Goal: Task Accomplishment & Management: Complete application form

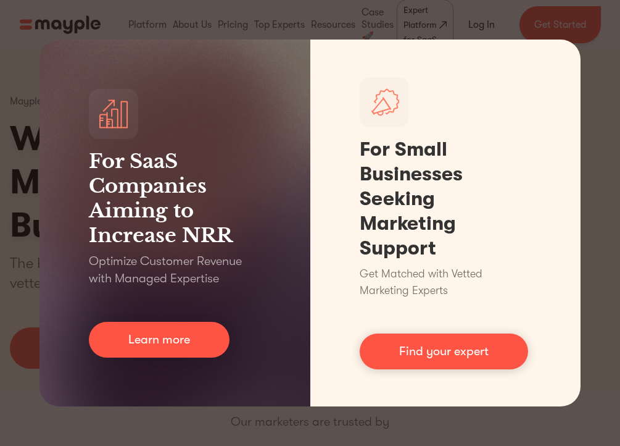
click at [591, 165] on div "For SaaS Companies Aiming to Increase NRR Optimize Customer Revenue with Manage…" at bounding box center [310, 223] width 620 height 446
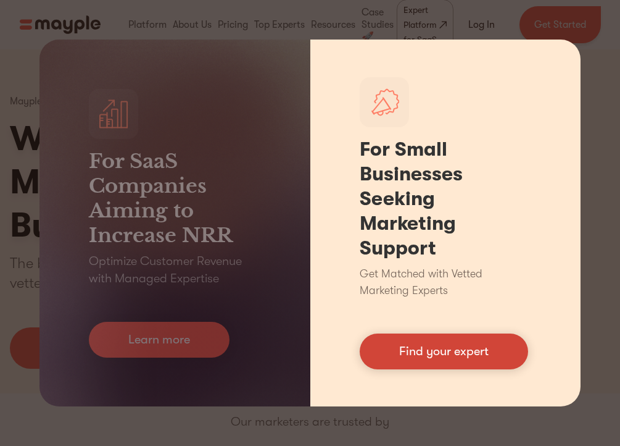
click at [453, 344] on link "Find your expert" at bounding box center [444, 351] width 168 height 36
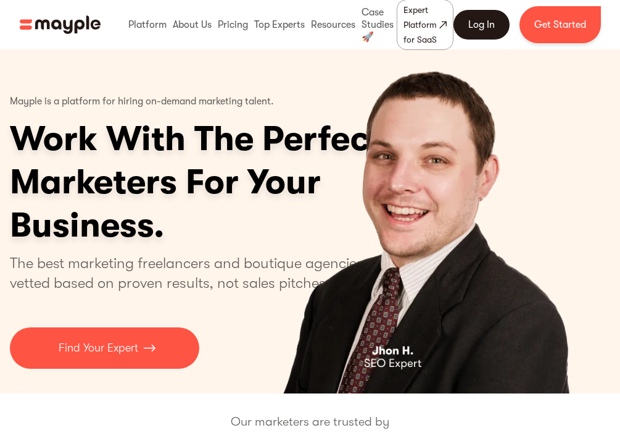
click at [489, 27] on link "Log In" at bounding box center [482, 25] width 56 height 30
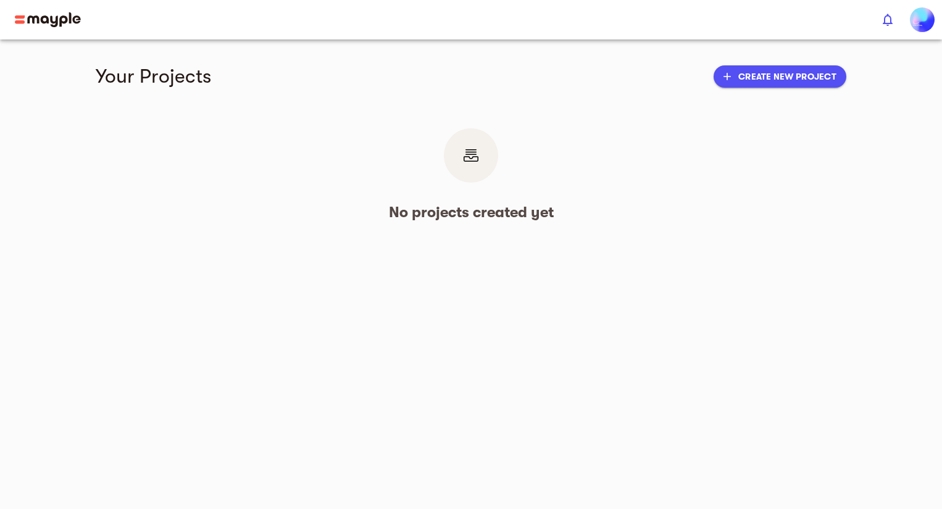
click at [498, 336] on main "Your Projects add Create new project No projects created yet" at bounding box center [471, 254] width 942 height 509
click at [760, 85] on button "add Create new project" at bounding box center [779, 76] width 133 height 22
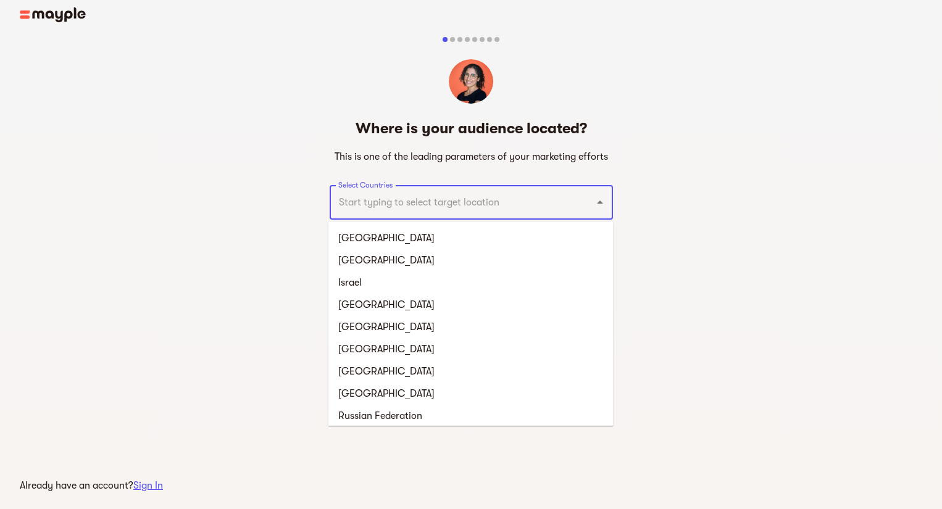
click at [426, 212] on input "Select Countries" at bounding box center [454, 202] width 238 height 23
click at [391, 238] on li "[GEOGRAPHIC_DATA]" at bounding box center [470, 238] width 284 height 22
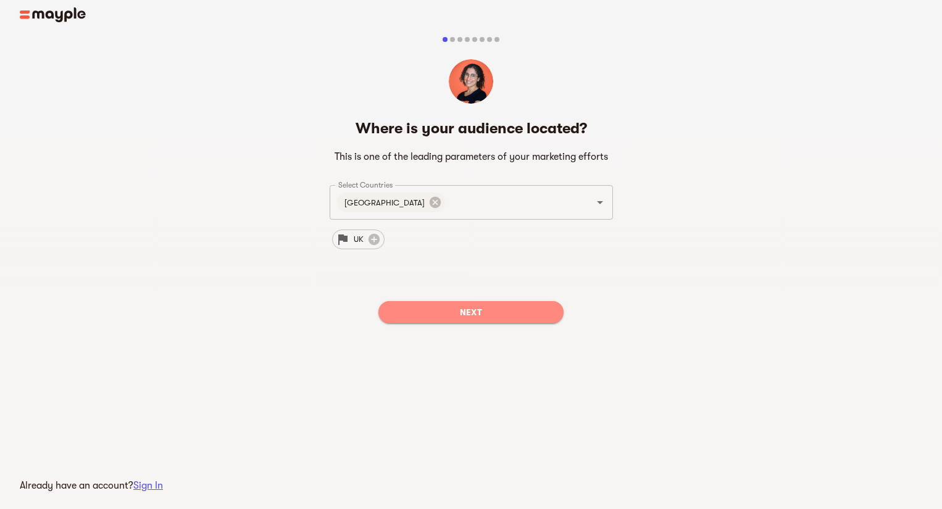
click at [475, 309] on span "Next" at bounding box center [470, 312] width 165 height 15
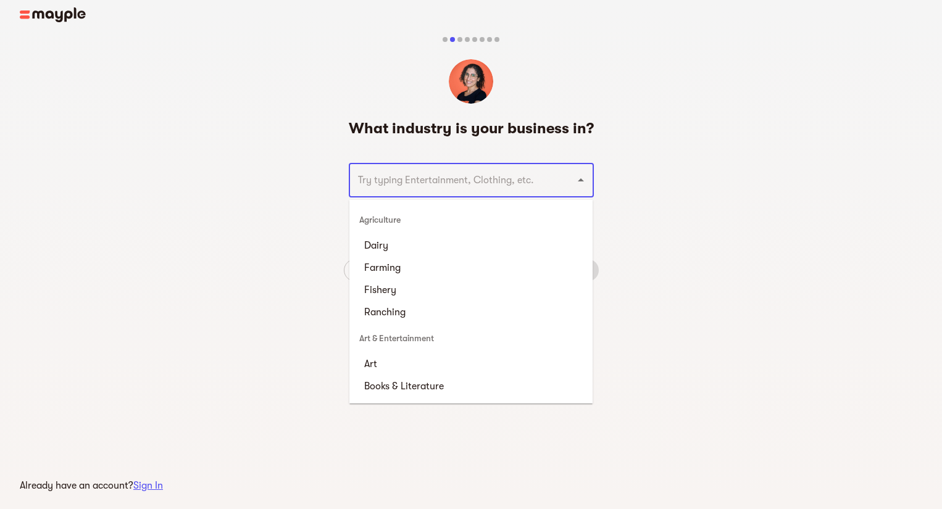
click at [490, 188] on input "text" at bounding box center [453, 179] width 199 height 23
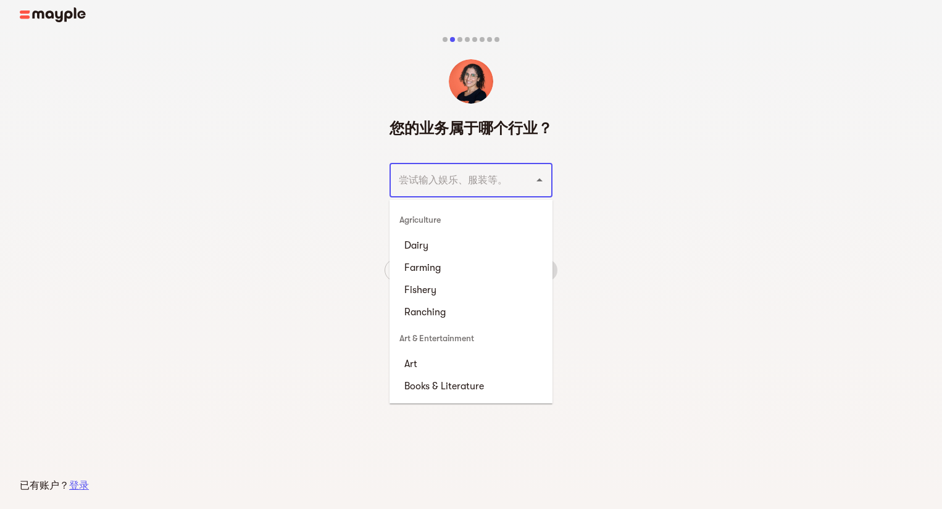
click at [452, 177] on input "text" at bounding box center [453, 179] width 117 height 23
click at [360, 190] on div "您的业​​务属于哪个行业？ ​ 后退 下一个" at bounding box center [471, 173] width 942 height 323
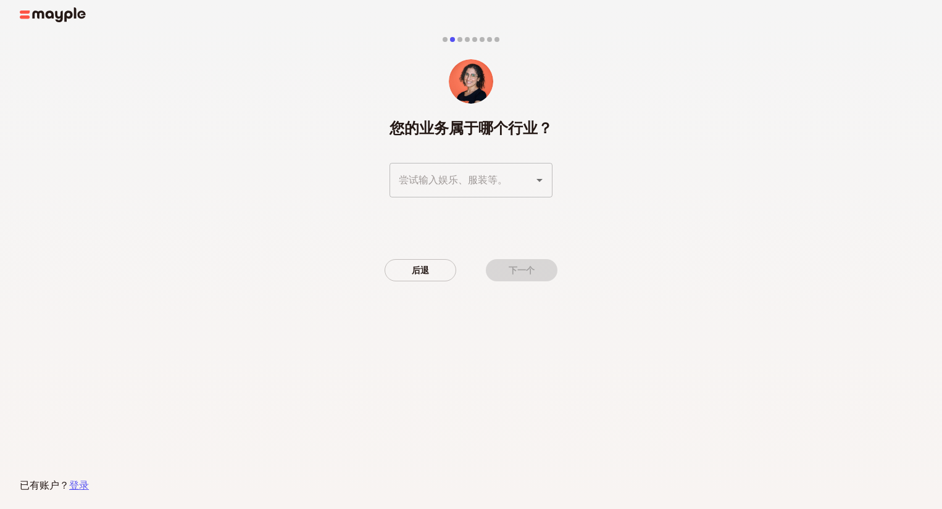
click at [50, 25] on div "您的业​​务属于哪个行业？ ​ 后退 下一个" at bounding box center [471, 173] width 942 height 323
click at [45, 17] on img at bounding box center [53, 14] width 66 height 15
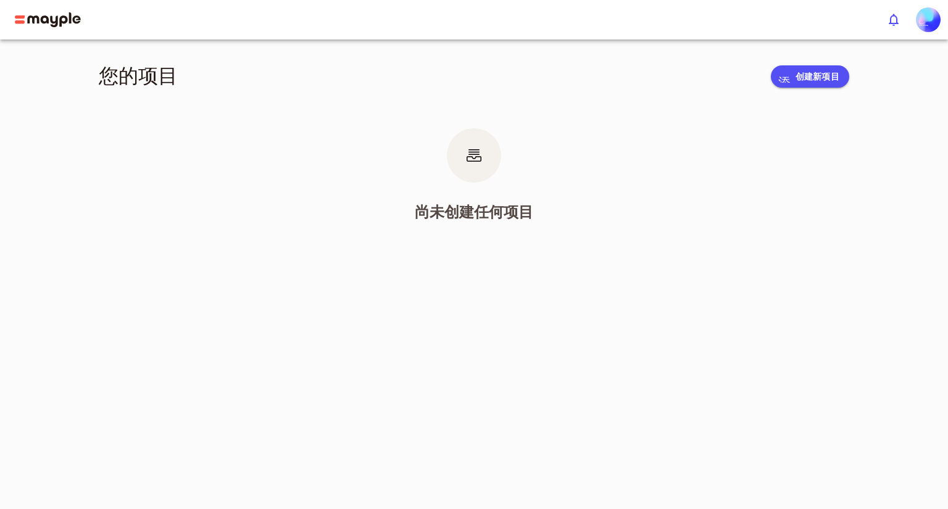
click at [22, 17] on img at bounding box center [48, 19] width 66 height 15
click at [809, 72] on font "创建新项目" at bounding box center [814, 77] width 44 height 10
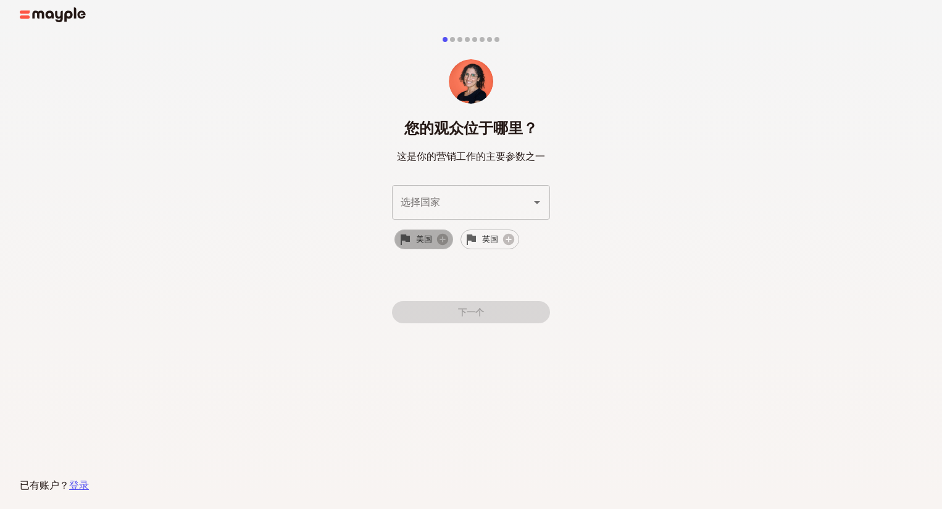
click at [413, 234] on span "美国" at bounding box center [423, 239] width 31 height 15
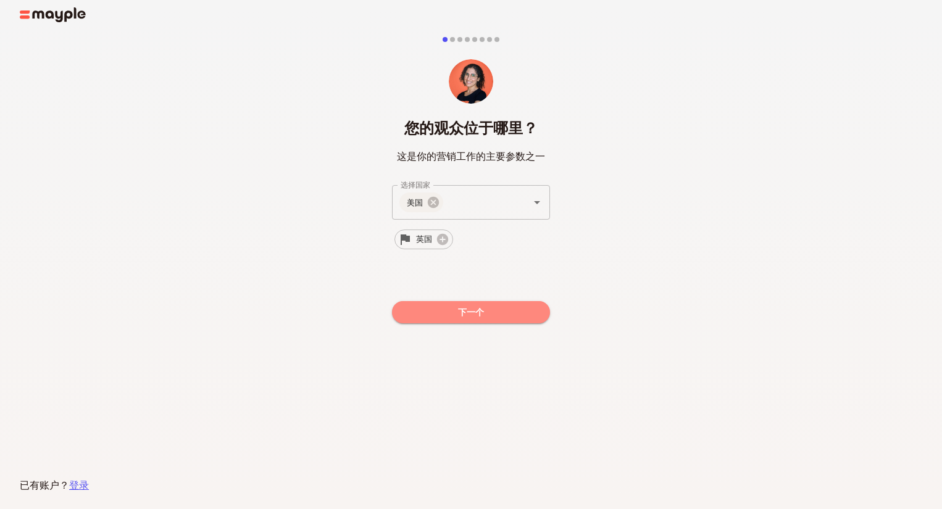
click at [441, 308] on span "下一个" at bounding box center [471, 312] width 138 height 15
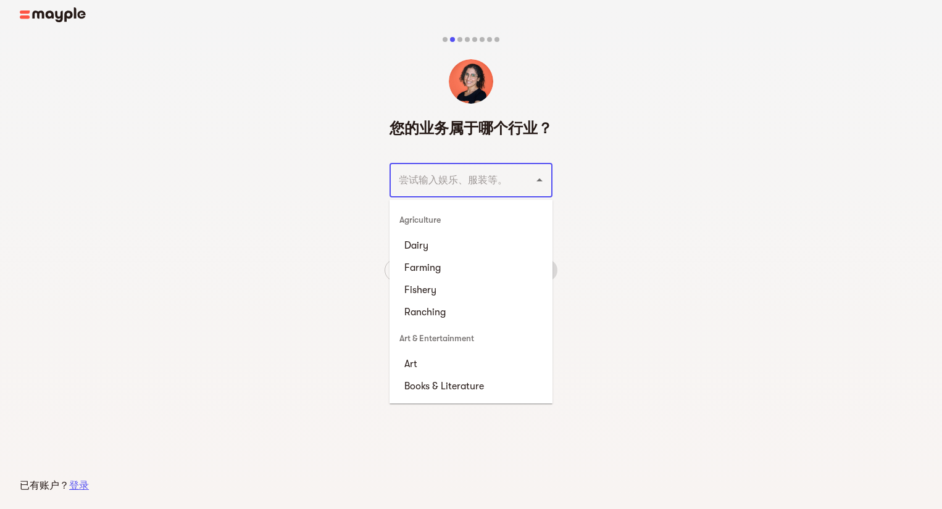
click at [455, 182] on input "text" at bounding box center [453, 179] width 117 height 23
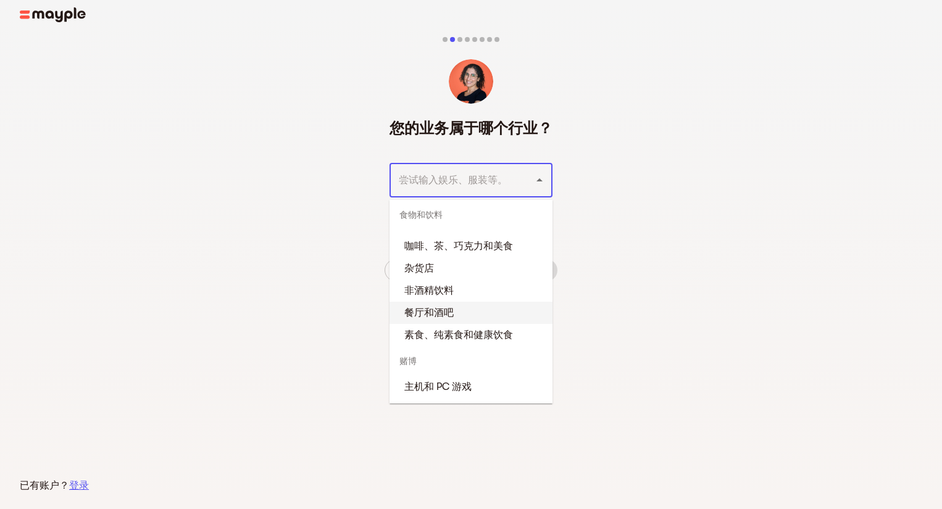
click at [451, 315] on font "餐厅和酒吧" at bounding box center [428, 312] width 49 height 11
type input "Restaurants & Bars"
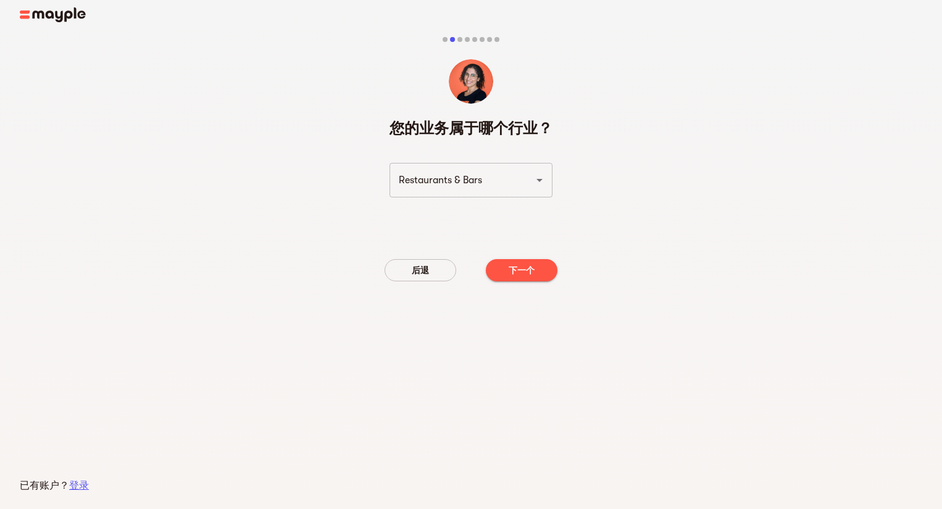
click at [499, 257] on div "后退 下一个" at bounding box center [470, 270] width 173 height 42
click at [499, 268] on span "下一个" at bounding box center [521, 270] width 52 height 15
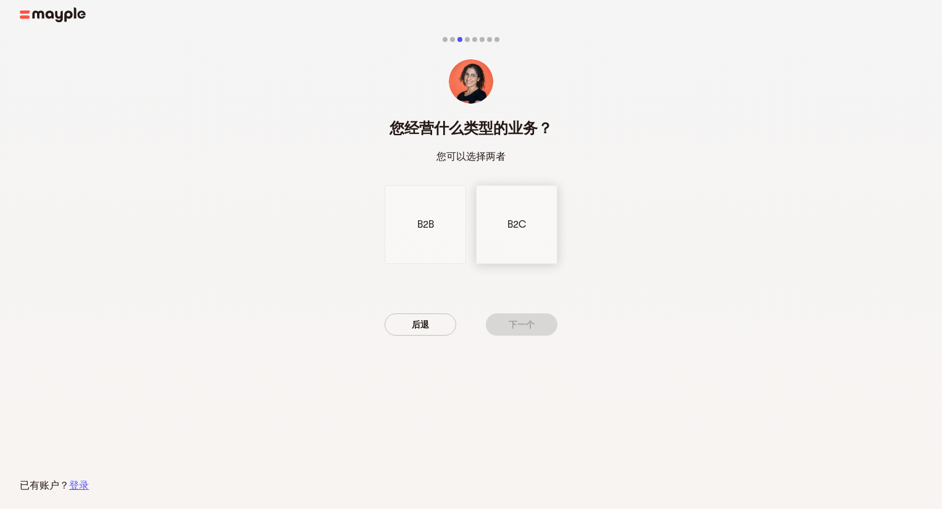
click at [501, 229] on div "B2C" at bounding box center [516, 224] width 81 height 79
click at [523, 326] on font "下一个" at bounding box center [521, 325] width 27 height 10
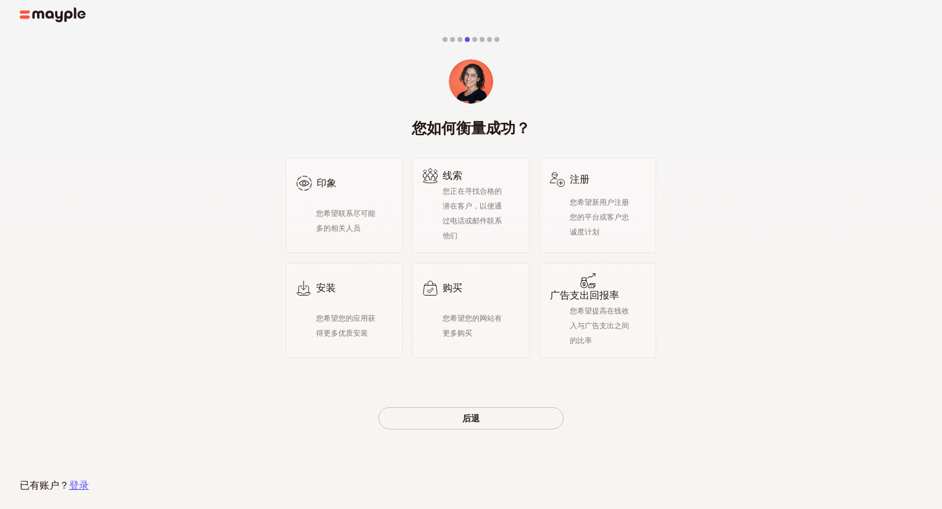
click at [523, 326] on div "购买 您希望您的网站有更多购买" at bounding box center [470, 310] width 117 height 95
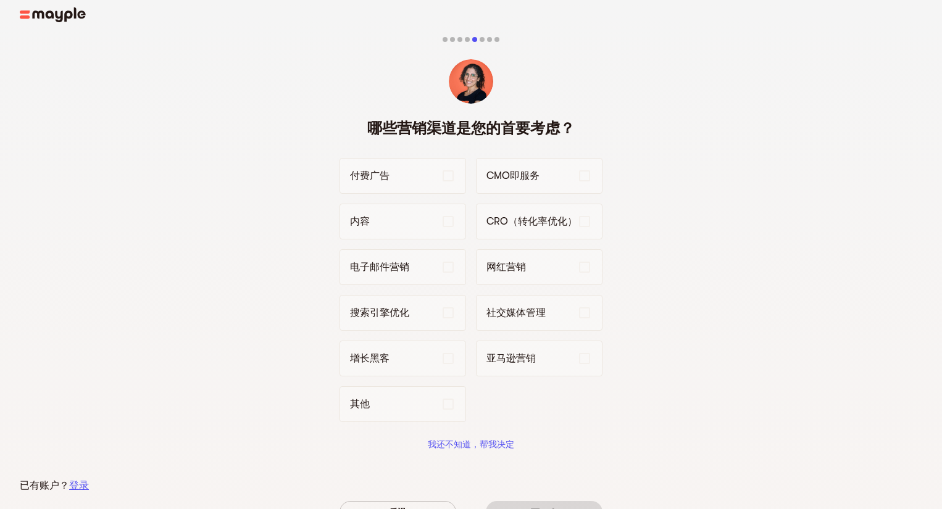
scroll to position [83, 0]
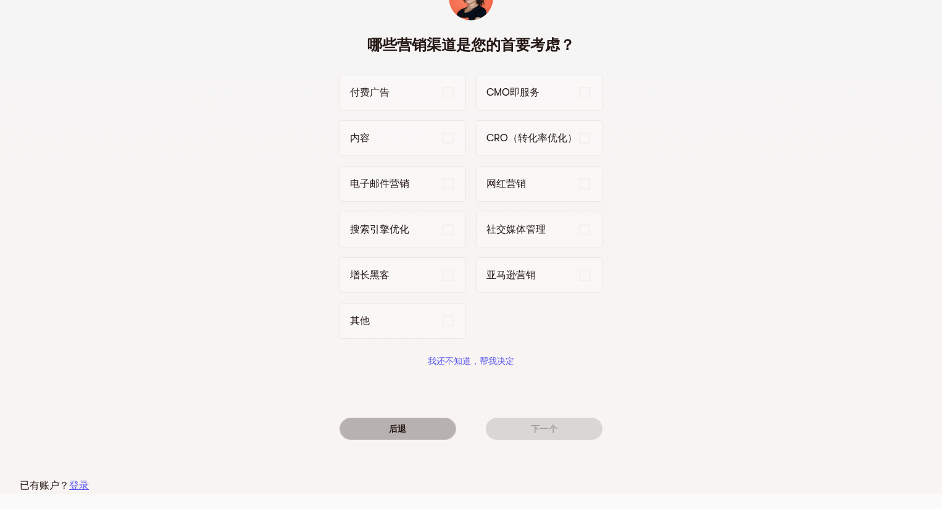
click at [383, 421] on span "后退" at bounding box center [397, 428] width 97 height 15
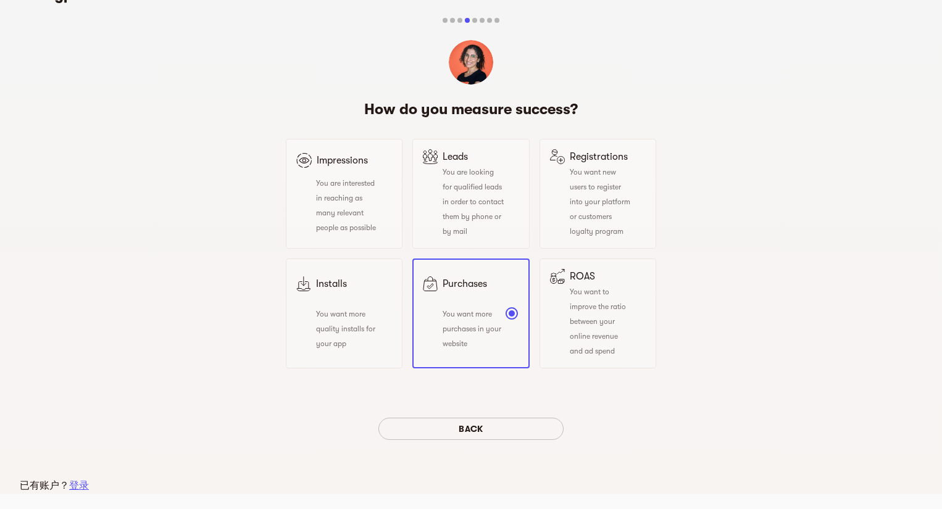
scroll to position [0, 0]
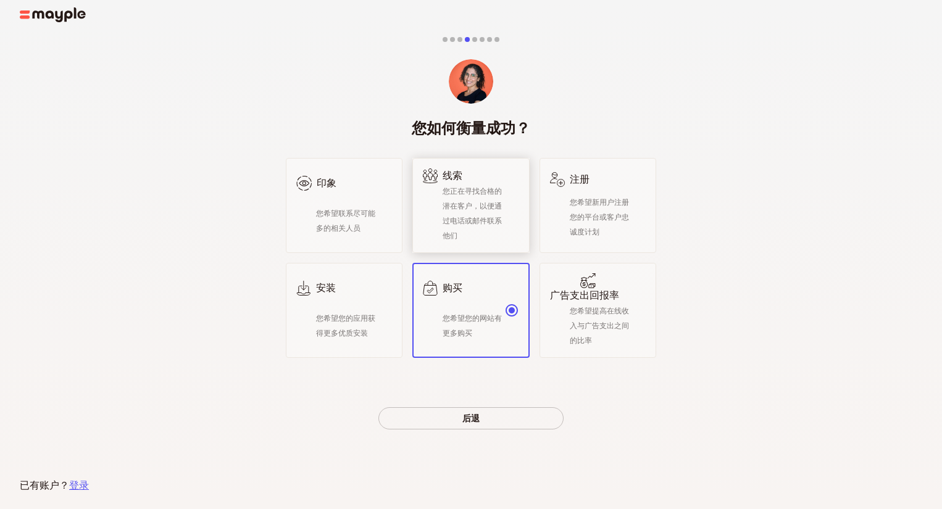
click at [501, 231] on div "您正在寻找合格的潜在客户，以便通过电话或邮件联系他们" at bounding box center [463, 212] width 81 height 59
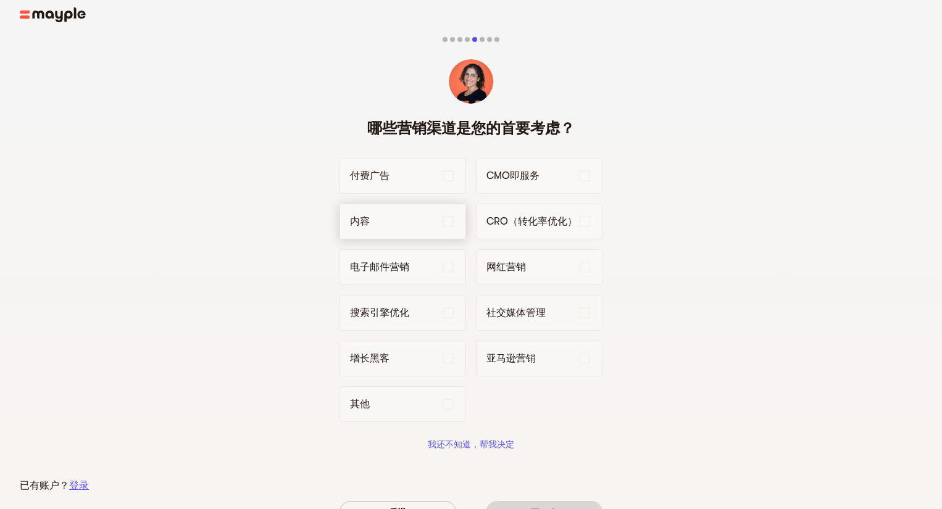
click at [457, 217] on div "内容" at bounding box center [402, 222] width 126 height 36
click at [587, 320] on icon at bounding box center [584, 312] width 15 height 15
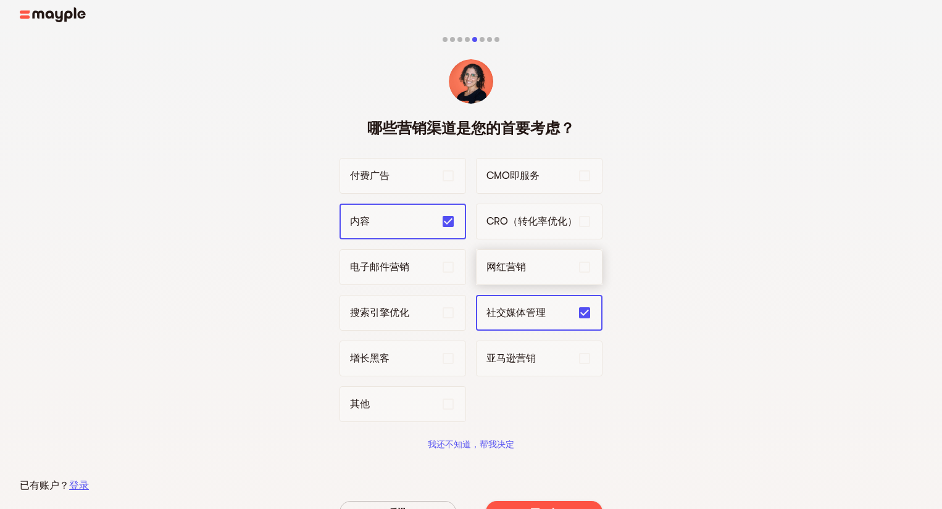
click at [581, 260] on div "网红营销" at bounding box center [539, 267] width 126 height 36
click at [447, 401] on icon at bounding box center [448, 404] width 15 height 15
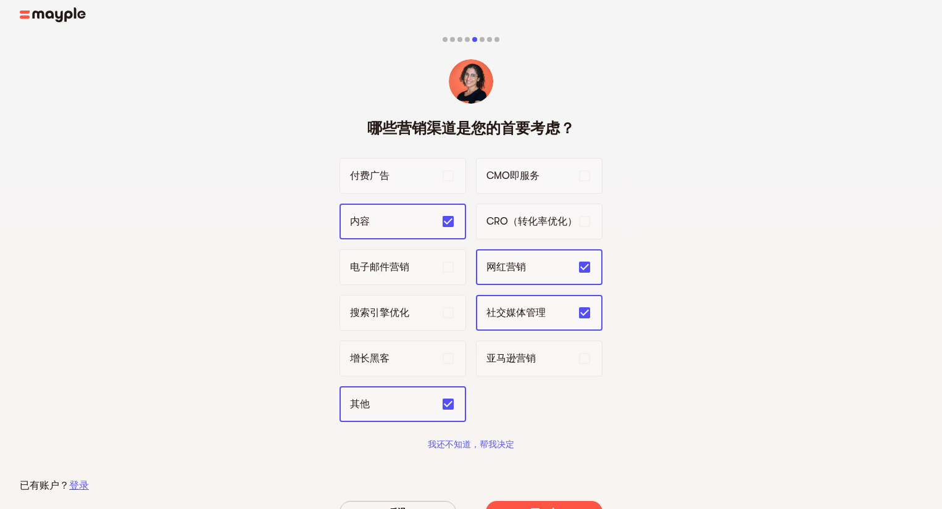
scroll to position [83, 0]
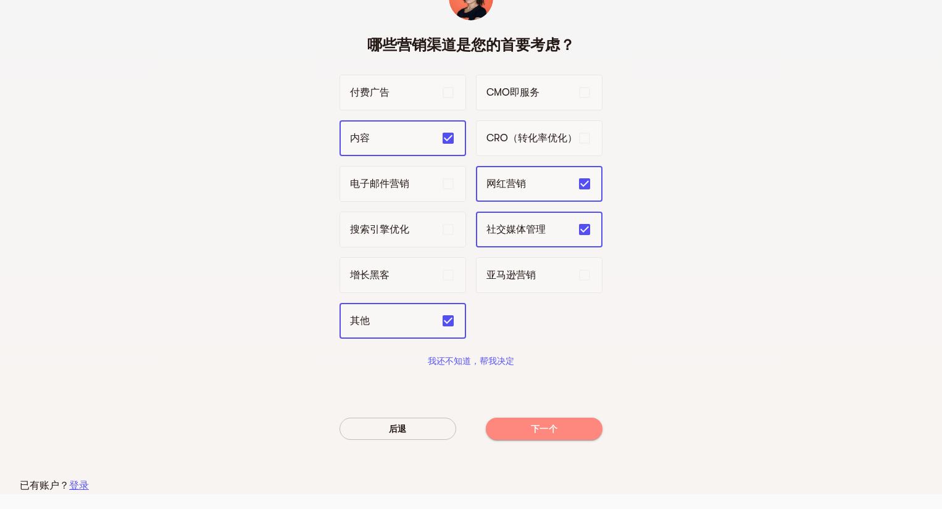
click at [516, 428] on span "下一个" at bounding box center [543, 428] width 97 height 15
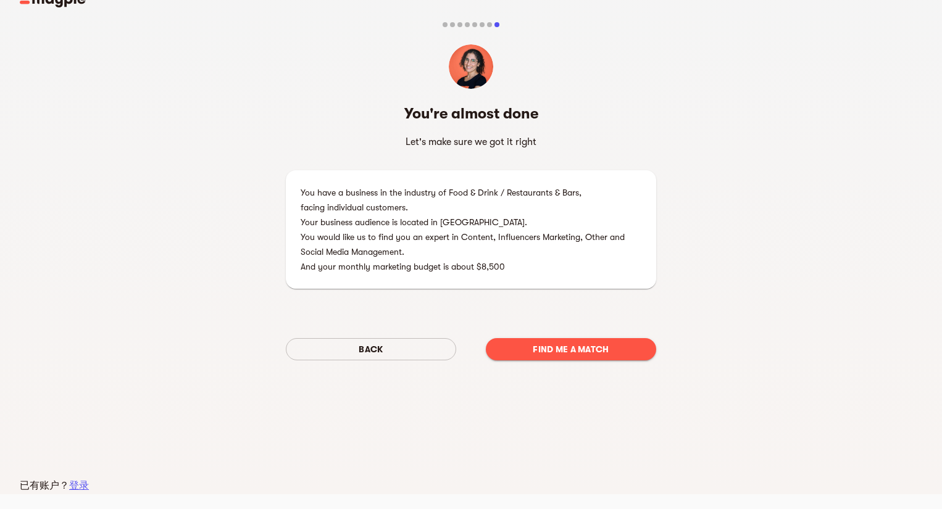
scroll to position [0, 0]
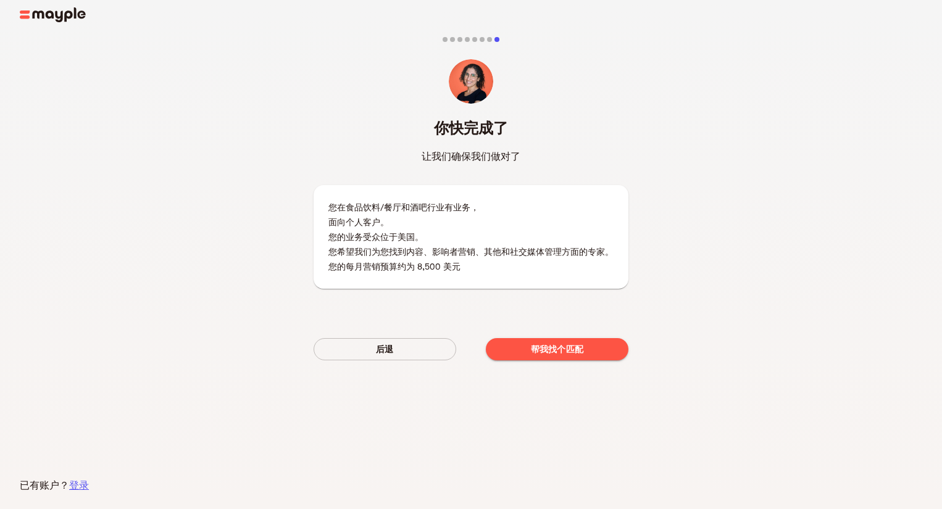
click at [463, 267] on p "您的每月营销预算约为 8,500 美元" at bounding box center [470, 266] width 285 height 15
click at [507, 364] on div "后退 帮我找个匹配" at bounding box center [470, 349] width 315 height 42
click at [509, 357] on button "帮我找个匹配" at bounding box center [557, 349] width 143 height 22
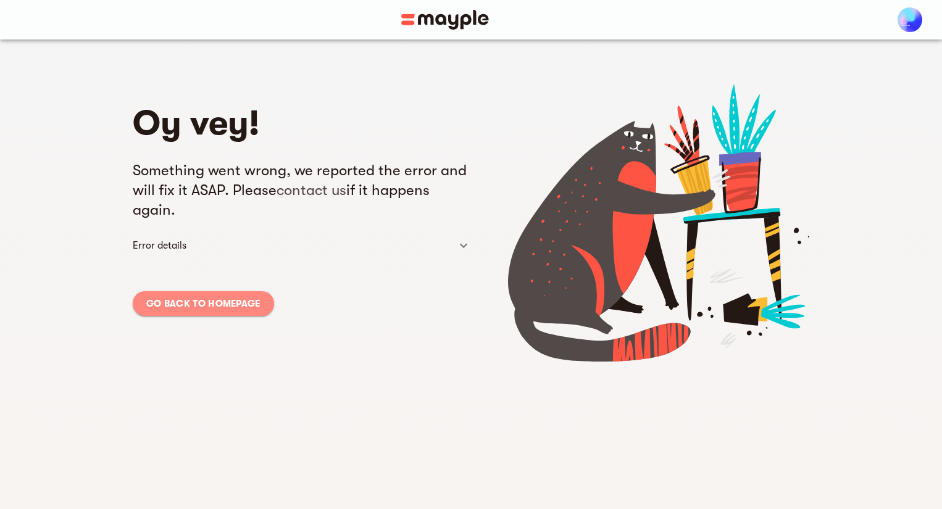
click at [249, 300] on span "Go back to homepage" at bounding box center [203, 303] width 114 height 15
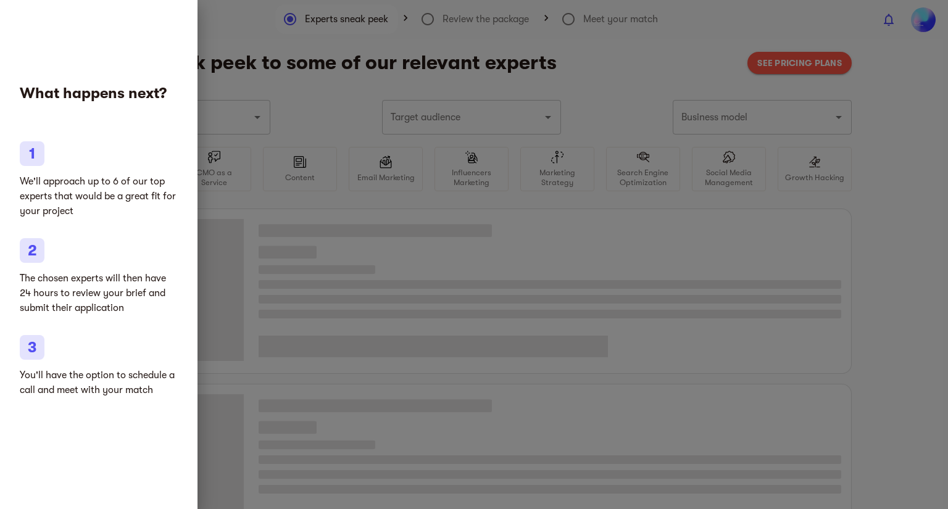
click at [371, 111] on div at bounding box center [474, 254] width 948 height 509
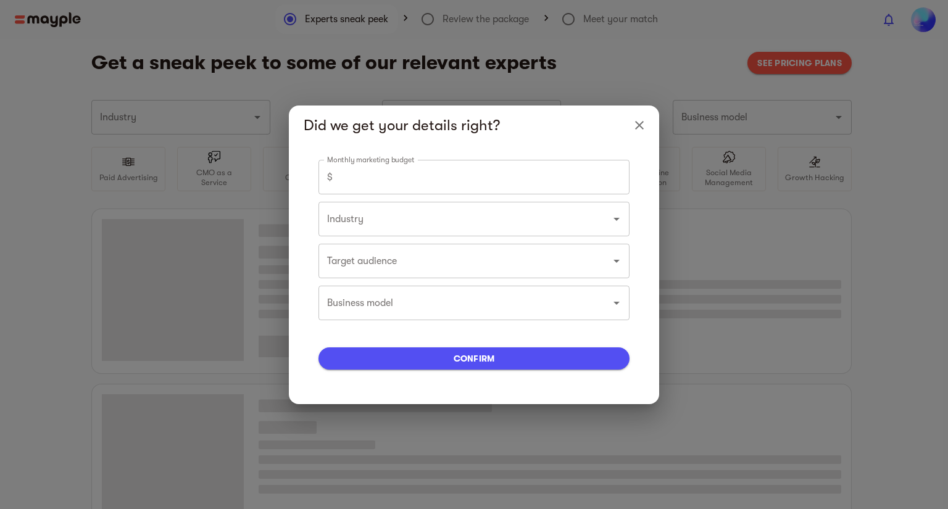
type input "Marketing agencies"
type input "500"
type input "Marketing agencies"
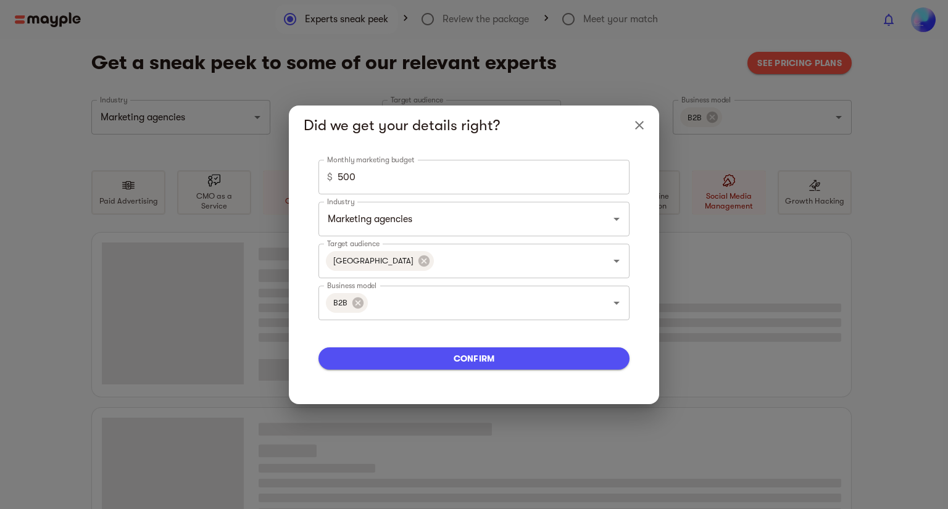
click at [352, 176] on input "500" at bounding box center [484, 177] width 292 height 35
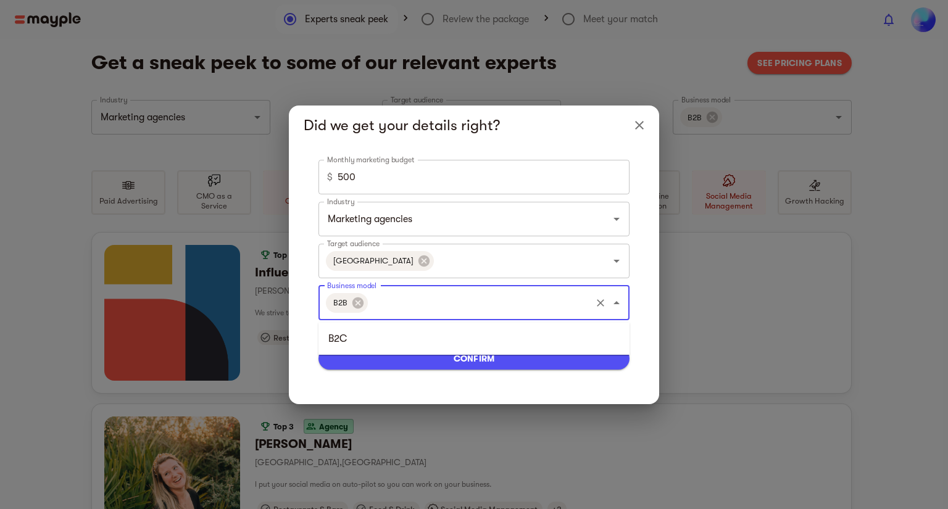
click at [401, 310] on input "Business model" at bounding box center [480, 302] width 220 height 23
click at [374, 338] on li "B2C" at bounding box center [473, 339] width 311 height 22
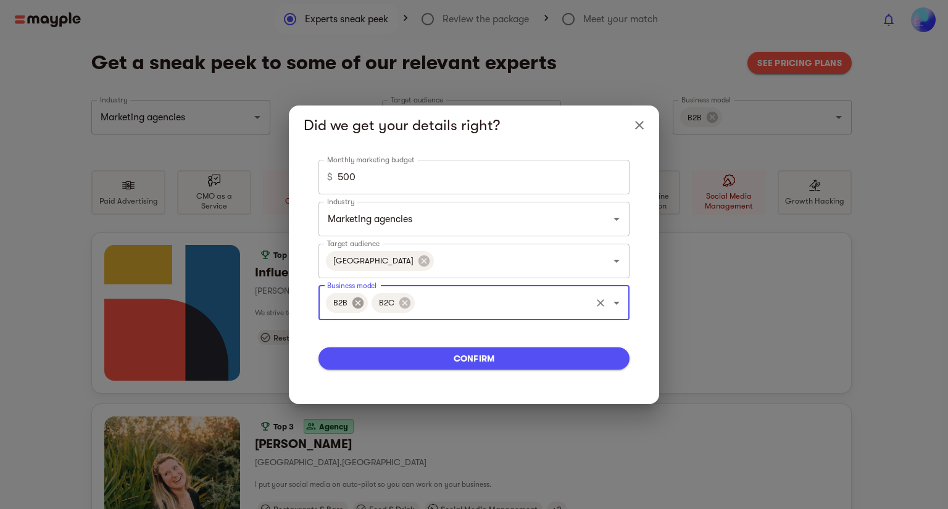
click at [359, 307] on icon at bounding box center [357, 302] width 11 height 11
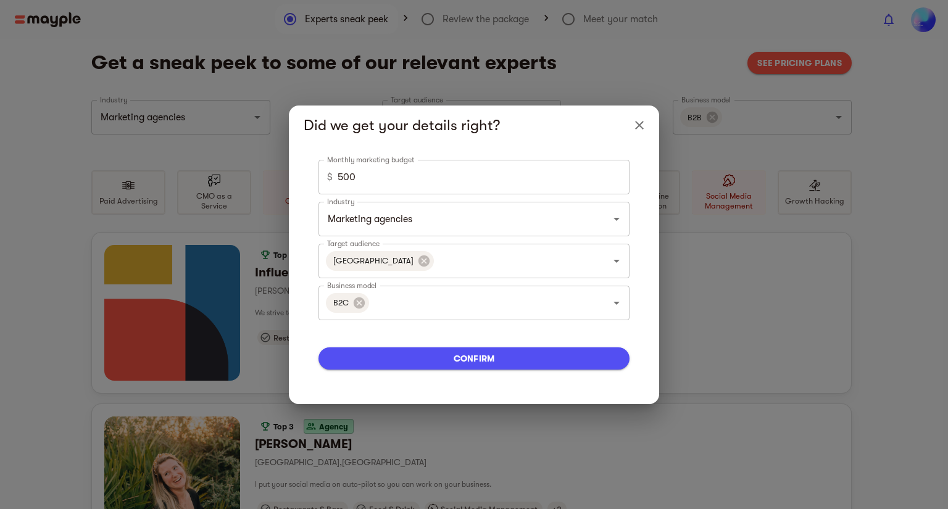
click at [405, 379] on div "confirm" at bounding box center [473, 359] width 311 height 62
click at [404, 373] on div "confirm" at bounding box center [473, 359] width 311 height 62
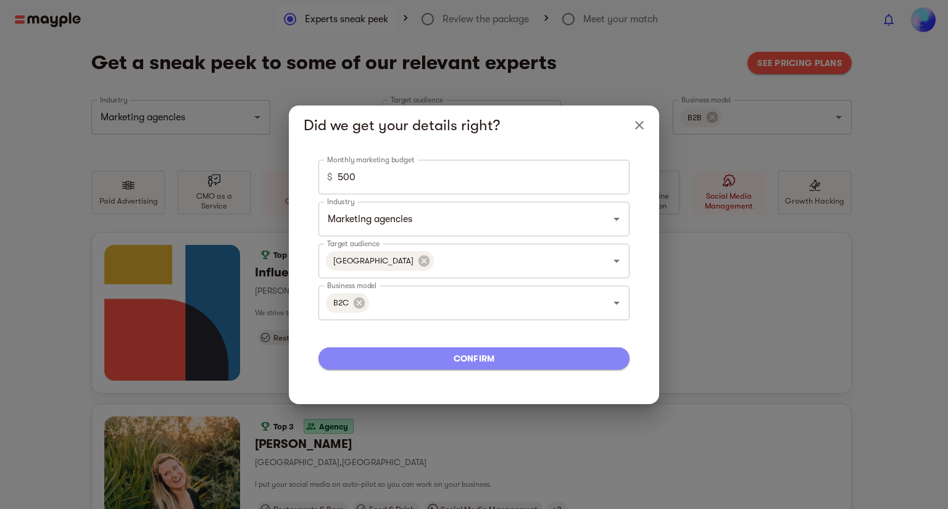
click at [403, 366] on button "confirm" at bounding box center [473, 358] width 311 height 22
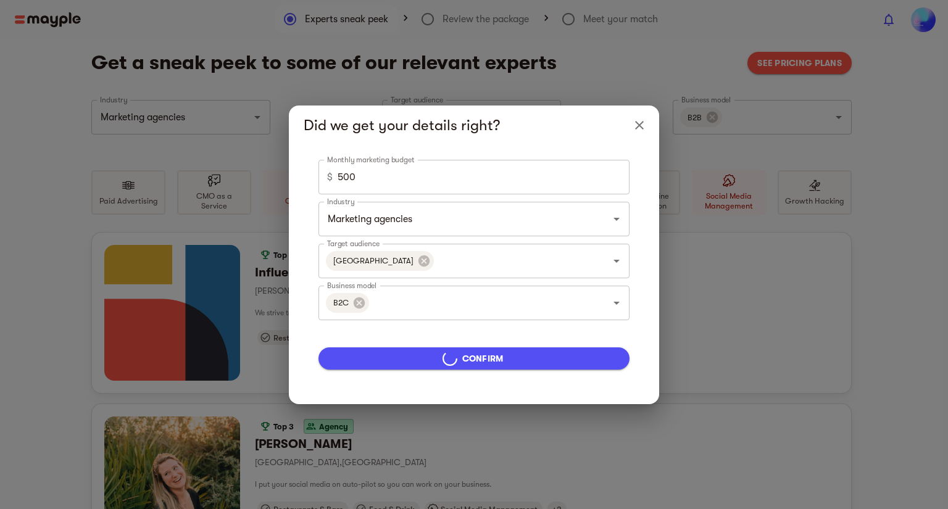
type input "5000"
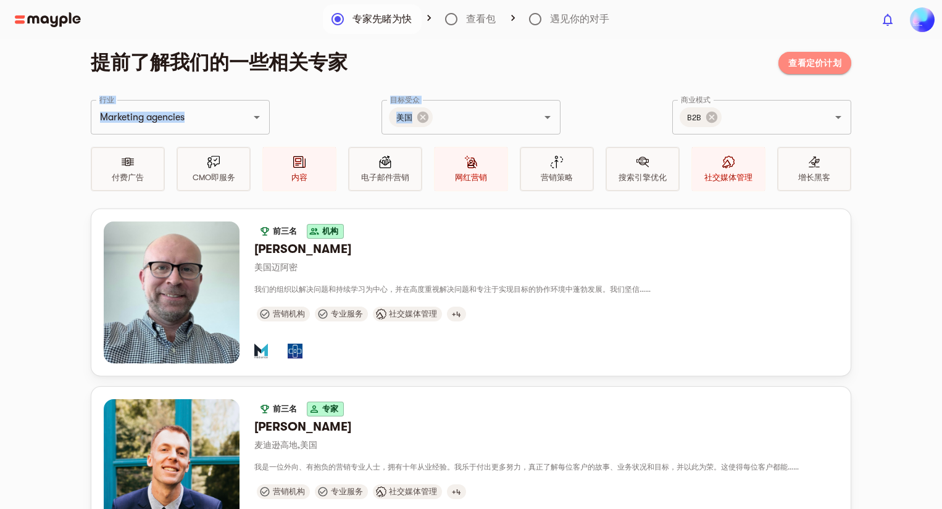
click at [813, 71] on button "查看定价计划" at bounding box center [814, 63] width 73 height 22
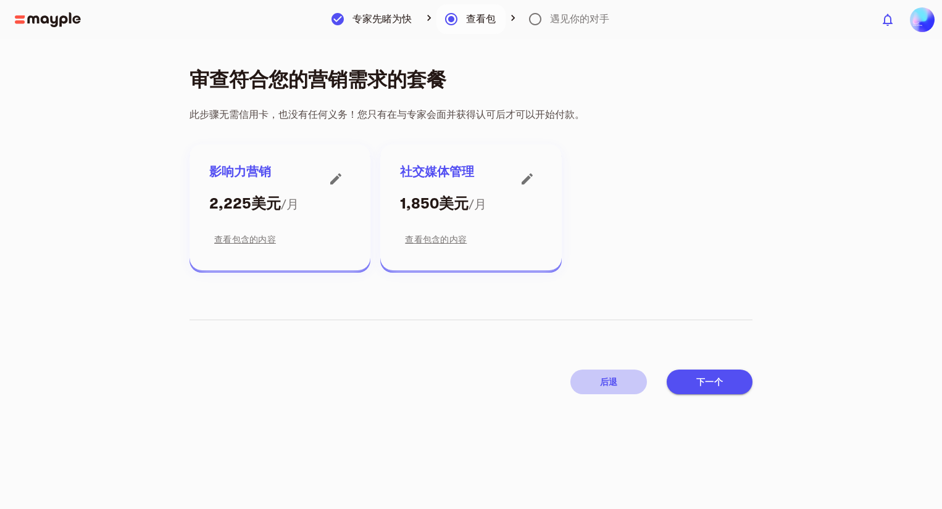
click at [608, 384] on font "后退" at bounding box center [609, 382] width 18 height 10
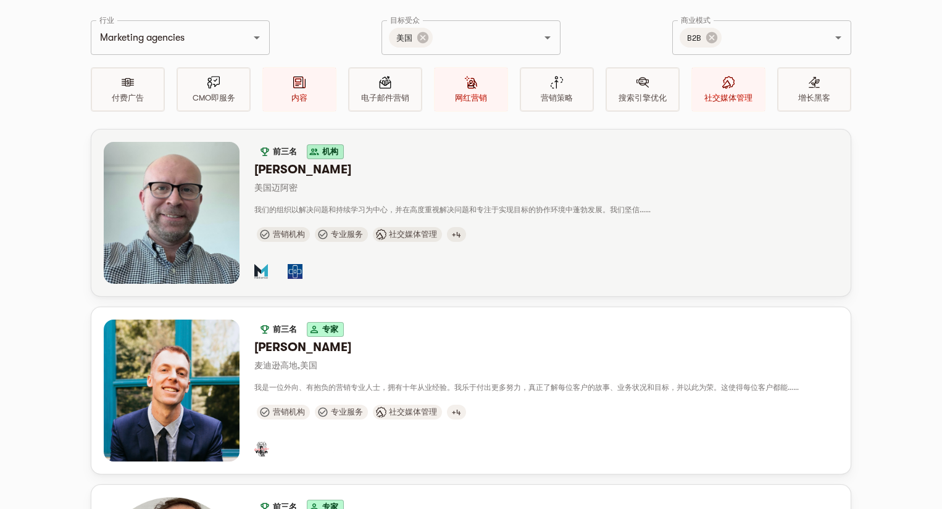
scroll to position [80, 0]
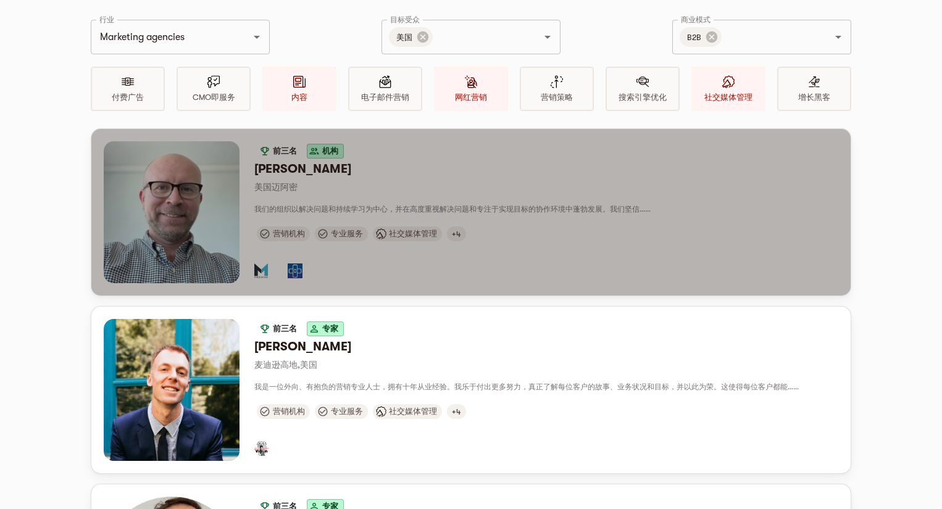
click at [594, 252] on div "button" at bounding box center [546, 263] width 584 height 39
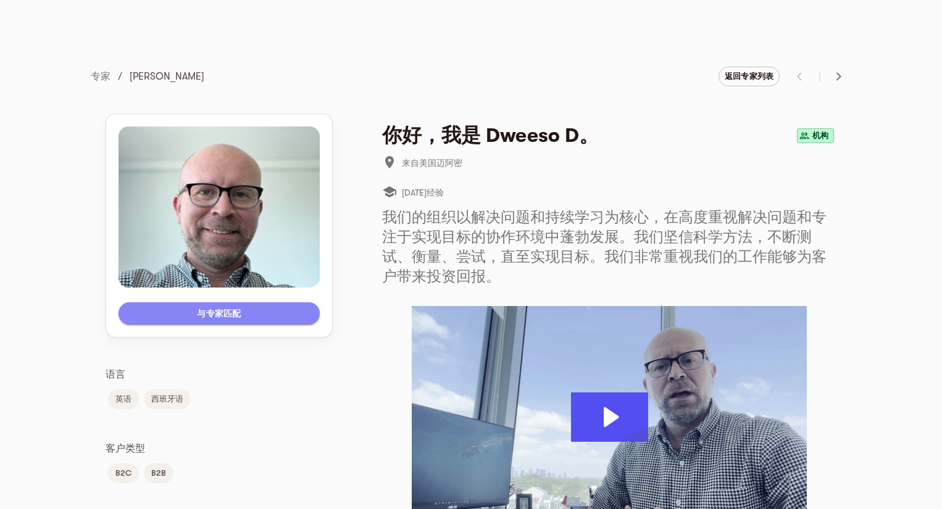
click at [189, 307] on span "与专家匹配" at bounding box center [218, 313] width 181 height 15
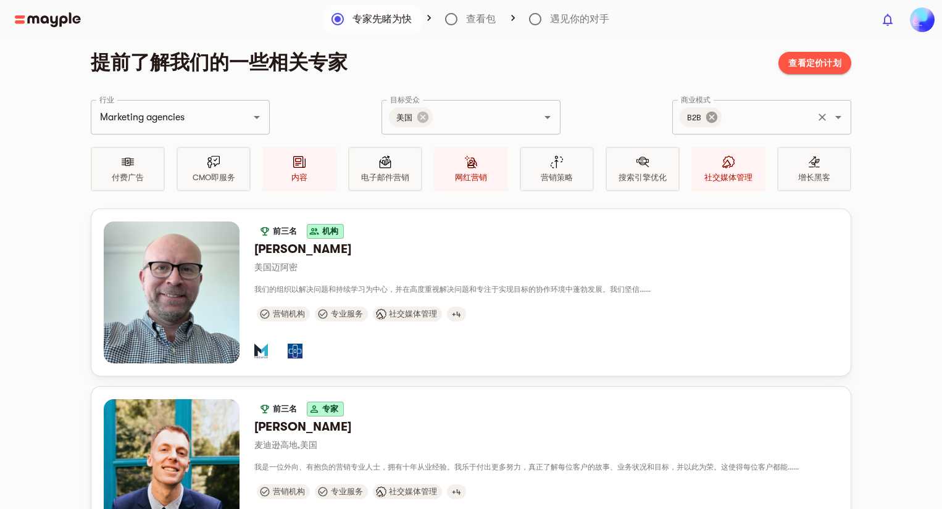
click at [716, 123] on icon at bounding box center [712, 117] width 14 height 14
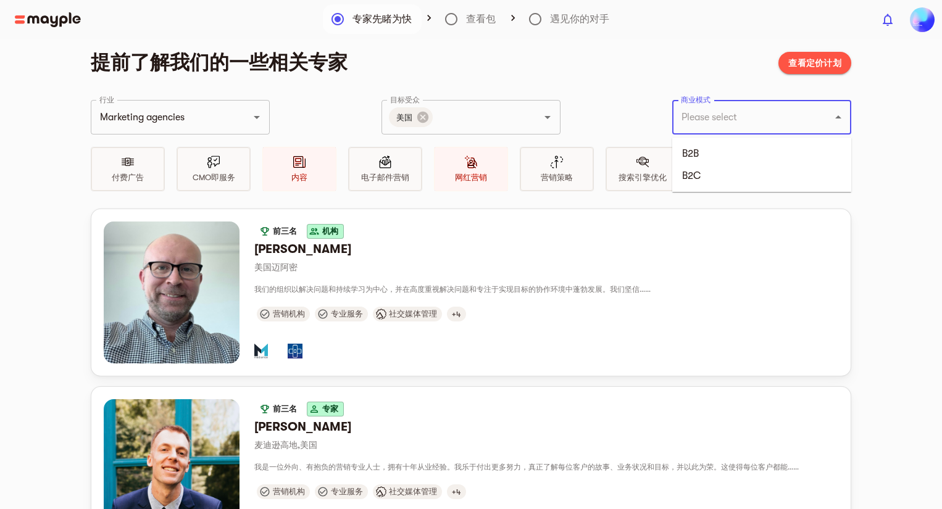
click at [716, 123] on input "商业模式" at bounding box center [744, 117] width 133 height 23
click at [714, 170] on li "B2C" at bounding box center [761, 176] width 179 height 22
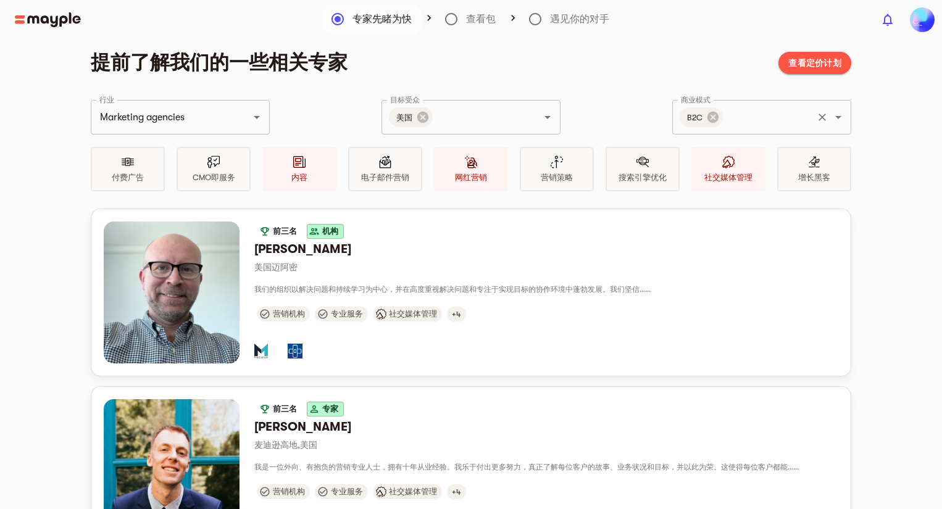
click at [660, 108] on div "行业 Marketing agencies 行业 目标受众 美国 目标受众 商业模式 B2C 商业模式 付费广告 CMO即服务 内容 电子邮件营销 网红营销 …" at bounding box center [471, 154] width 760 height 109
click at [795, 57] on font "查看定价计划" at bounding box center [814, 63] width 53 height 15
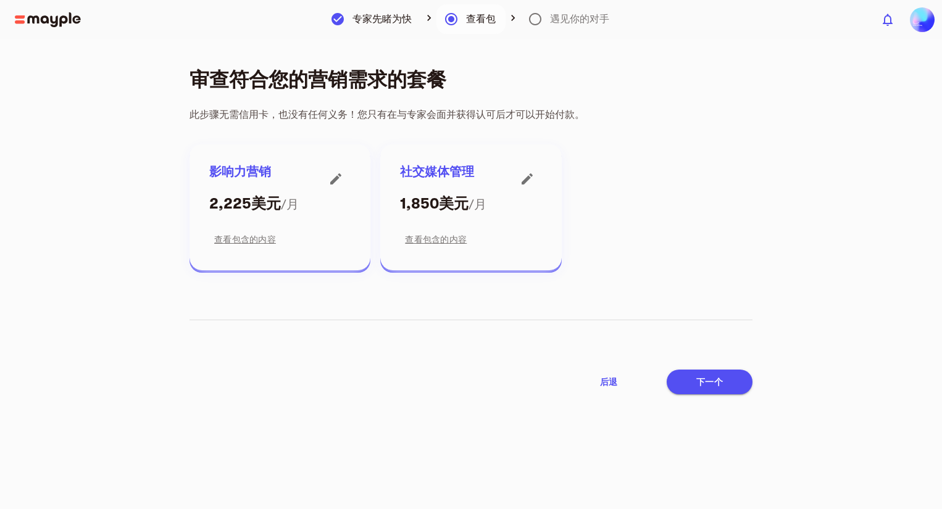
click at [420, 199] on font "1,850美元" at bounding box center [434, 203] width 68 height 17
click at [432, 243] on font "查看包含的内容" at bounding box center [436, 239] width 62 height 10
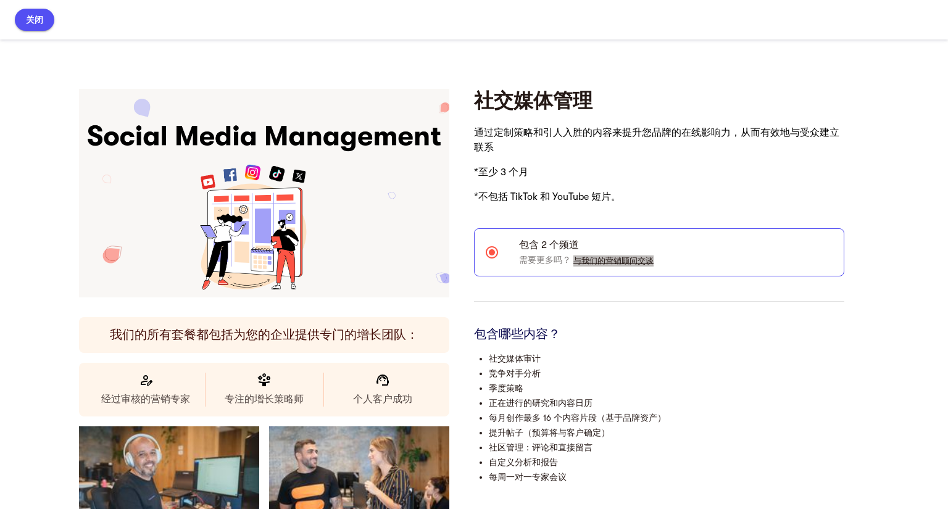
click at [603, 261] on font "与我们的营销顾问交谈" at bounding box center [613, 260] width 80 height 9
